Goal: Transaction & Acquisition: Purchase product/service

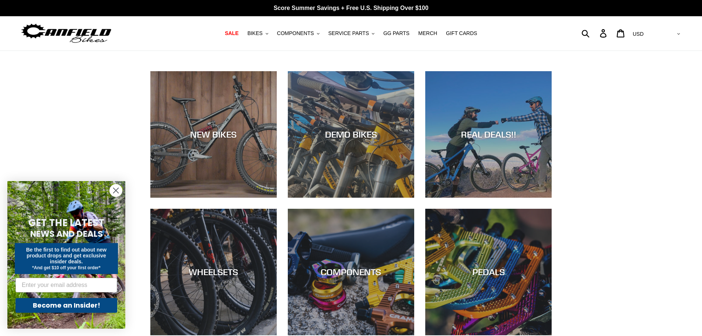
click at [118, 190] on circle "Close dialog" at bounding box center [116, 190] width 12 height 12
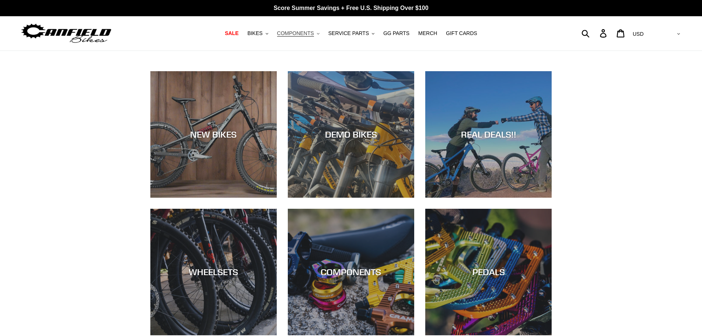
click at [313, 31] on span "COMPONENTS" at bounding box center [295, 33] width 37 height 6
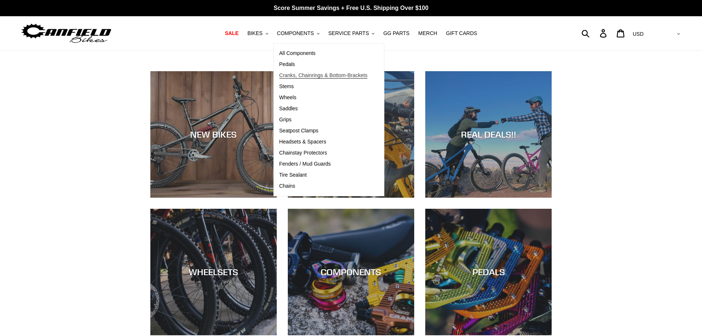
click at [292, 77] on span "Cranks, Chainrings & Bottom-Brackets" at bounding box center [323, 75] width 88 height 6
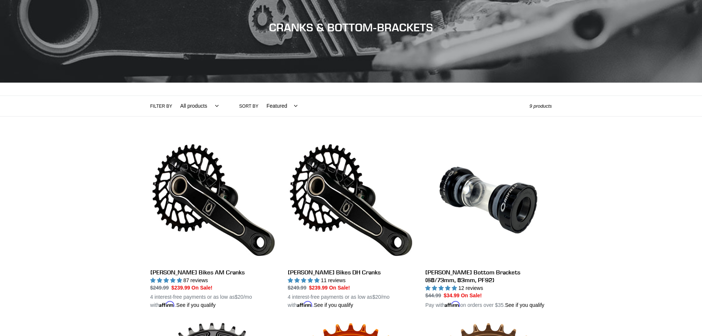
scroll to position [147, 0]
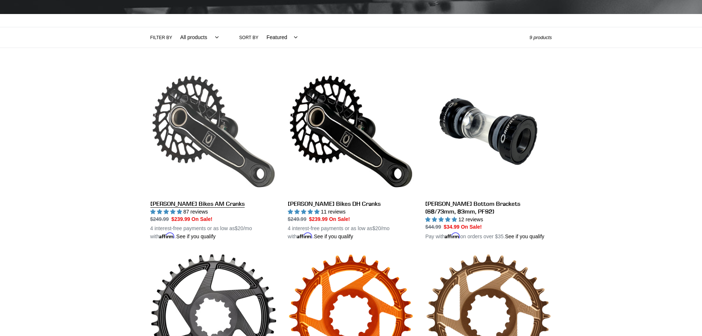
click at [197, 203] on link "[PERSON_NAME] Bikes AM Cranks" at bounding box center [213, 154] width 126 height 172
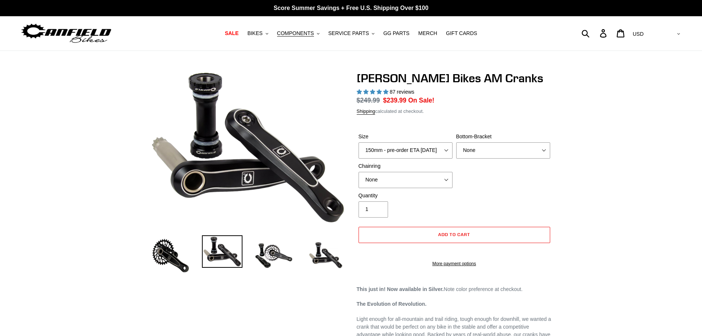
select select "highest-rating"
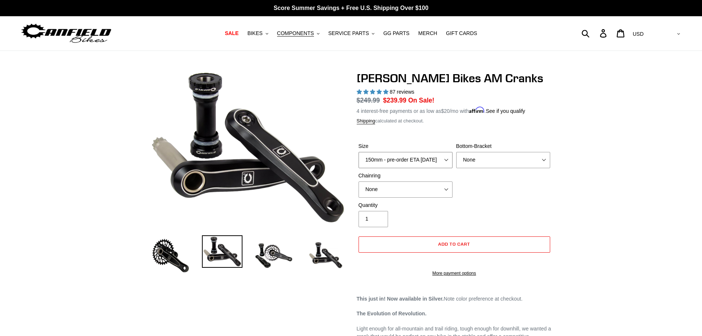
click at [446, 160] on select "150mm - pre-order ETA [DATE] 155mm - pre-order ETA [DATE] 160mm - pre-order ETA…" at bounding box center [405, 160] width 94 height 16
select select "165mm - pre-order ETA 9/30/25"
click at [358, 152] on select "150mm - pre-order ETA 9/30/25 155mm - pre-order ETA 9/30/25 160mm - pre-order E…" at bounding box center [405, 160] width 94 height 16
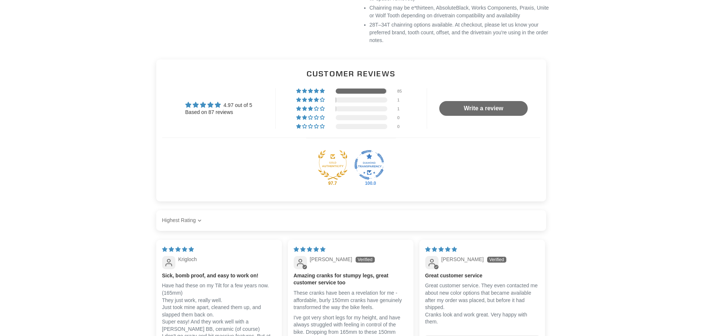
scroll to position [700, 0]
